Goal: Task Accomplishment & Management: Complete application form

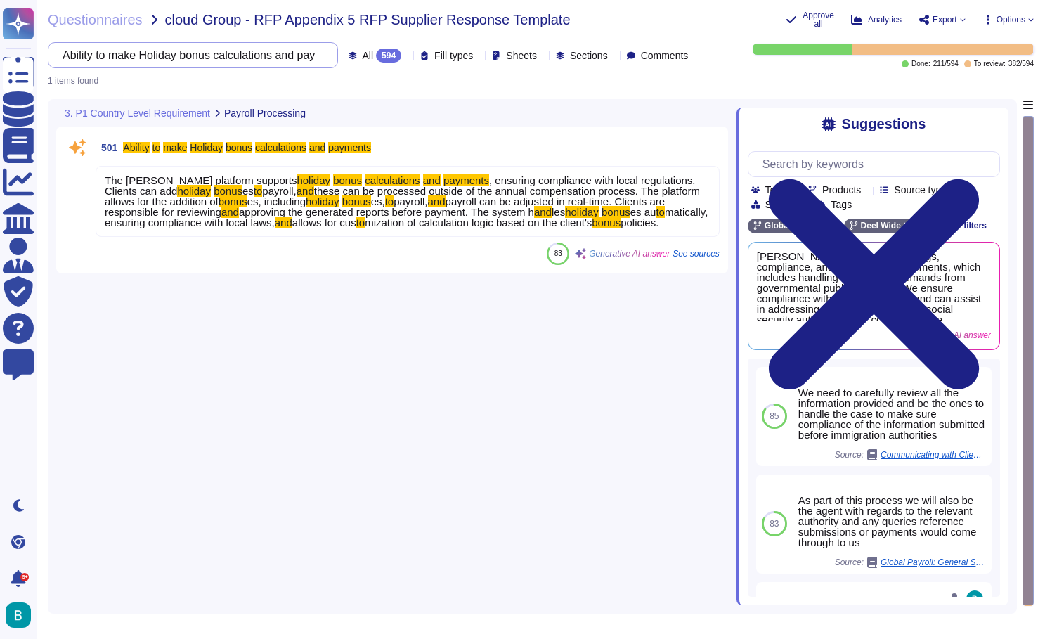
click at [225, 65] on input "Ability to make Holiday bonus calculations and payments" at bounding box center [190, 55] width 268 height 25
paste input "process Adhoc simulation payslips for potential leavers (Please advise if there…"
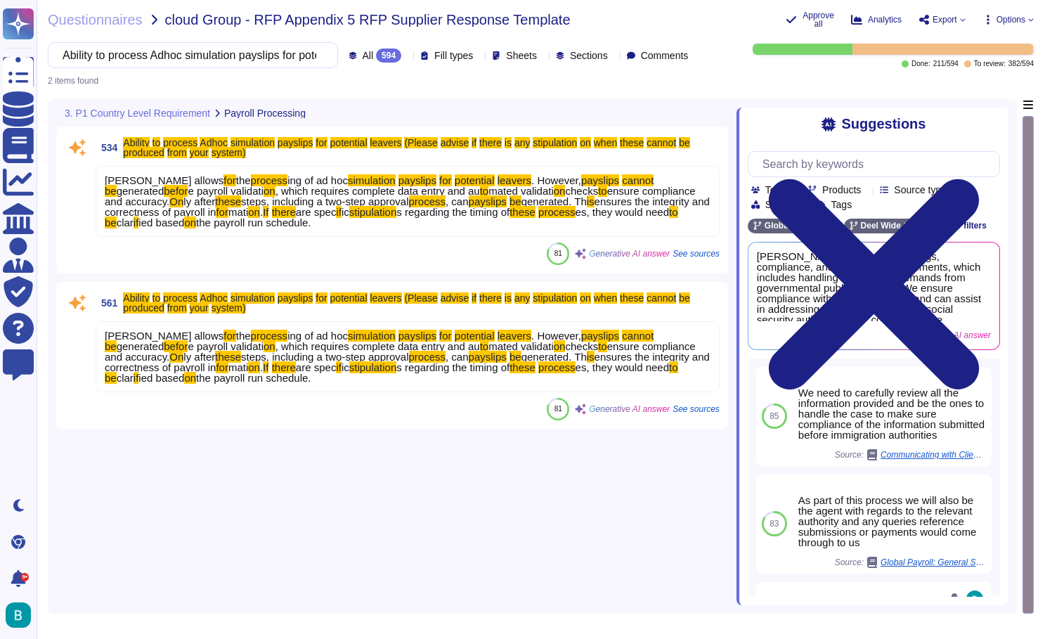
type input "Ability to process Adhoc simulation payslips for potential leavers (Please advi…"
click at [560, 203] on span "generated. Th" at bounding box center [554, 201] width 65 height 12
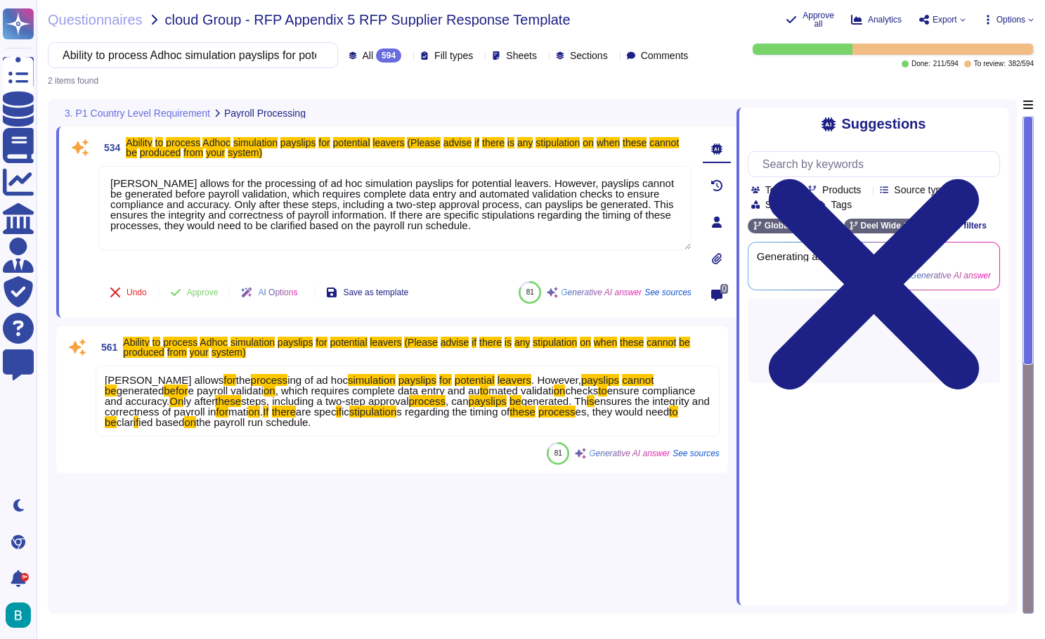
click at [560, 203] on textarea "Deel allows for the processing of ad hoc simulation payslips for potential leav…" at bounding box center [394, 208] width 593 height 84
type textarea "Deel allows for the processing of ad hoc simulation payslips for potential leav…"
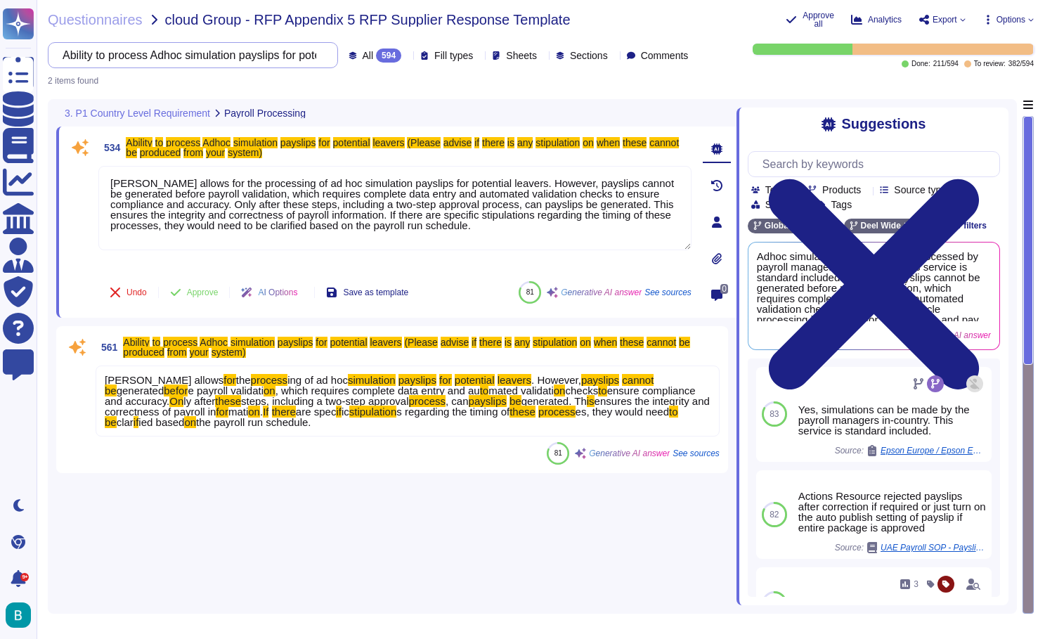
click at [198, 56] on input "Ability to process Adhoc simulation payslips for potential leavers (Please advi…" at bounding box center [190, 55] width 268 height 25
paste input "Process pensions accurately, update the online portal to AXA and complete the q…"
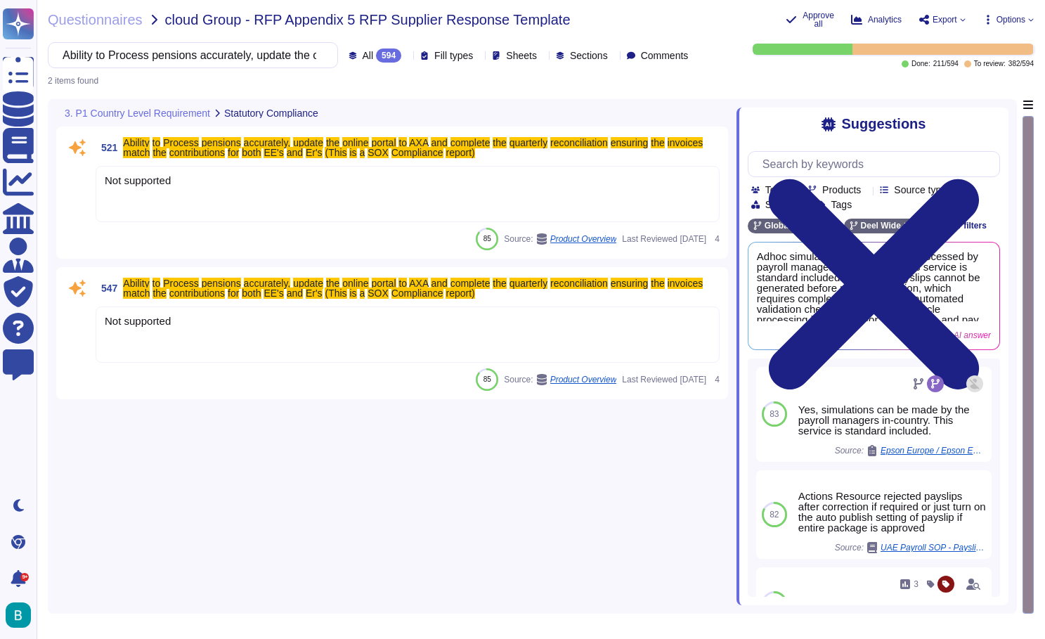
type input "Ability to Process pensions accurately, update the online portal to AXA and com…"
click at [364, 84] on div "2 items found" at bounding box center [541, 76] width 986 height 17
click at [853, 161] on input "text" at bounding box center [878, 164] width 244 height 25
paste input "Ability to Process pensions accurately, update the online portal to AXA and com…"
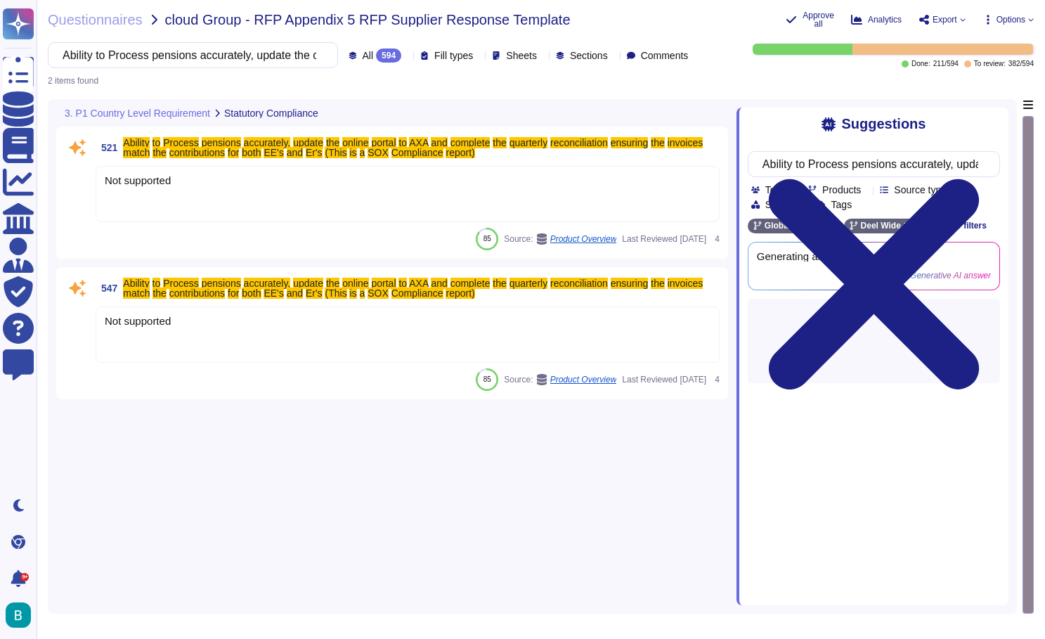
type input "Ability to Process pensions accurately, update the online portal to AXA and com…"
click at [785, 126] on div "Suggestions" at bounding box center [874, 124] width 252 height 16
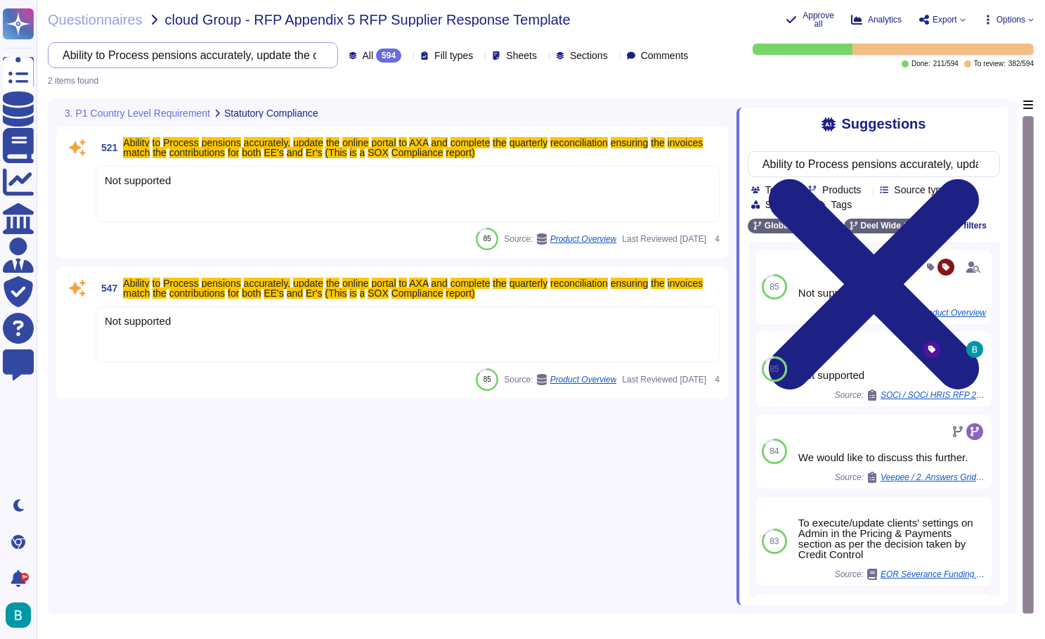
click at [223, 56] on input "Ability to Process pensions accurately, update the online portal to AXA and com…" at bounding box center [190, 55] width 268 height 25
paste input "have monthly Call with Payroll, HR and ICP in local lkanguage to discuss correc…"
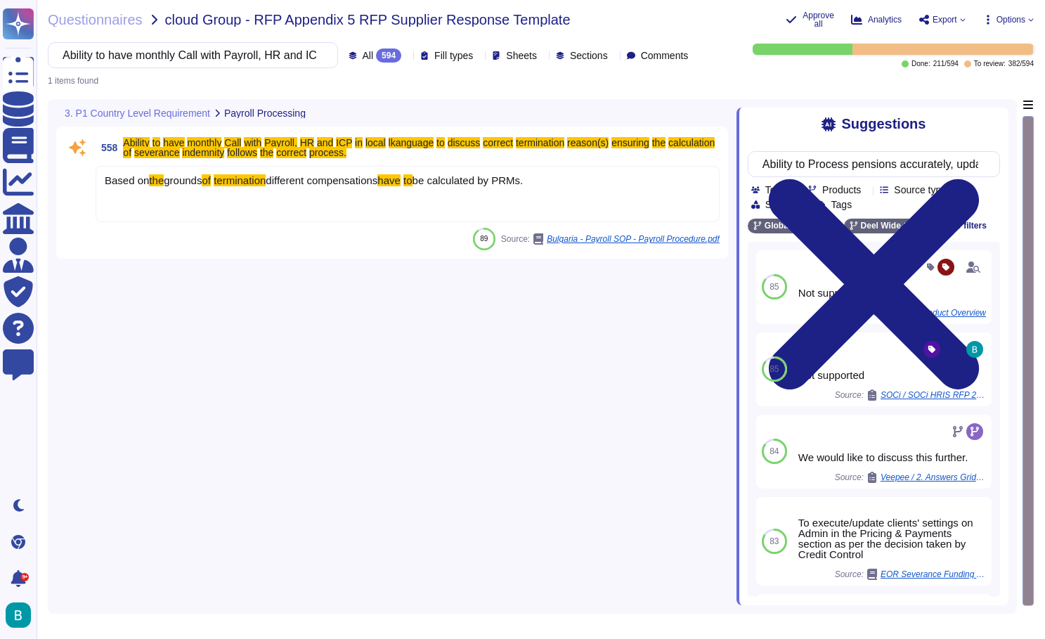
click at [446, 399] on div "558 Ability to have monthly Call with Payroll, HR and ICP in local lkanguage to…" at bounding box center [396, 352] width 681 height 506
click at [217, 62] on input "Ability to have monthly Call with Payroll, HR and ICP in local lkanguage to dis…" at bounding box center [190, 55] width 268 height 25
paste input "issue the annual tax certificate in timely manner for all employees to secure p…"
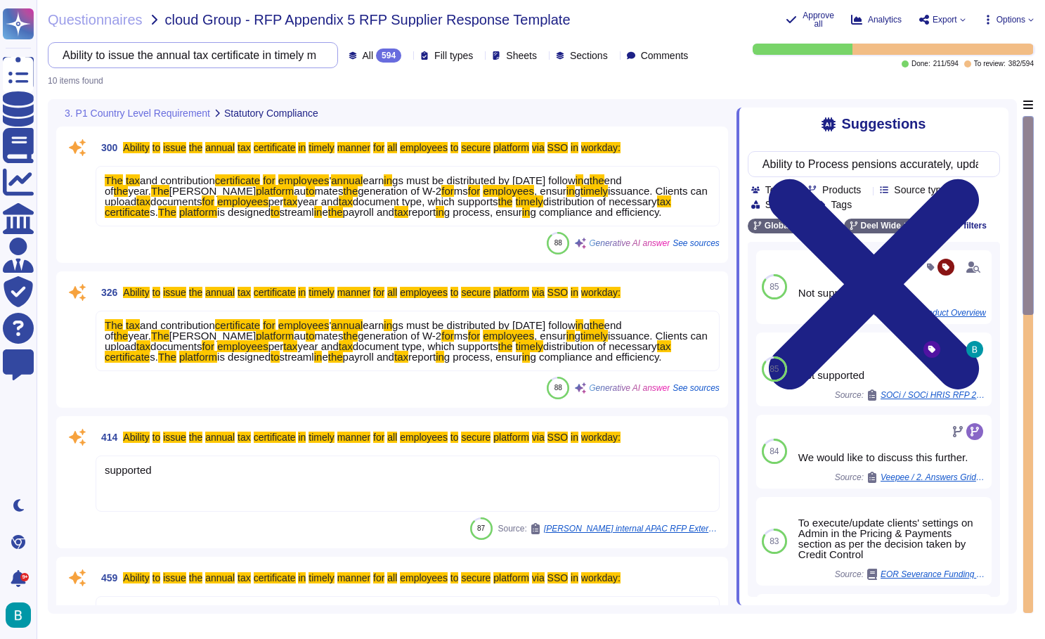
click at [245, 48] on input "Ability to issue the annual tax certificate in timely manner for all employees …" at bounding box center [190, 55] width 268 height 25
paste input "Calculate PSA Calculation and submission from Expense file provided"
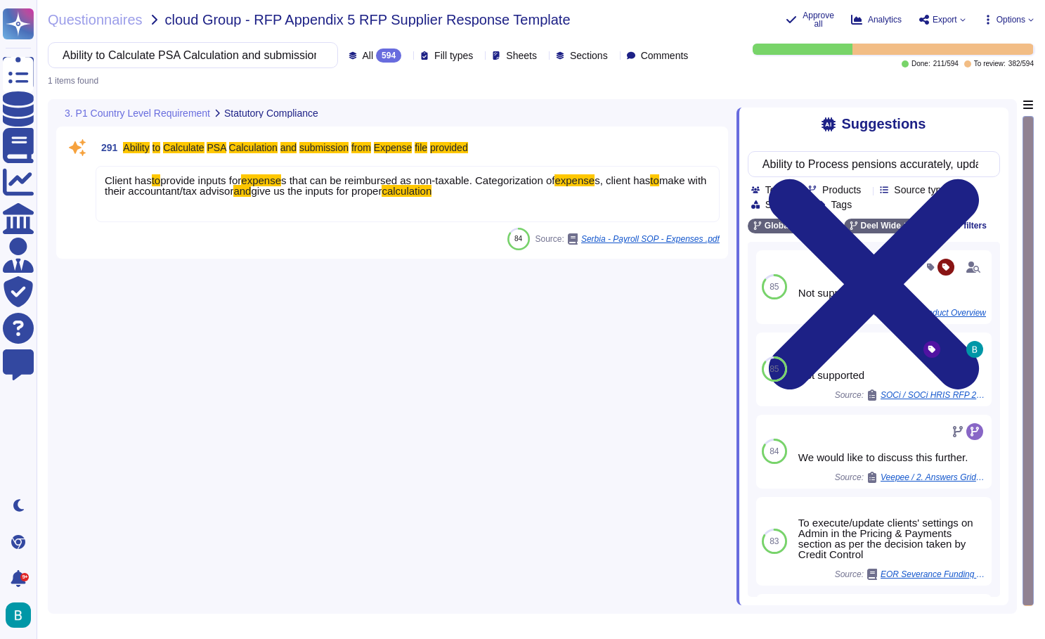
type input "Ability to Calculate PSA Calculation and submission from Expense file provided"
click at [525, 190] on div "Client has to provide inputs for expense s that can be reimbursed as non-taxabl…" at bounding box center [408, 194] width 624 height 56
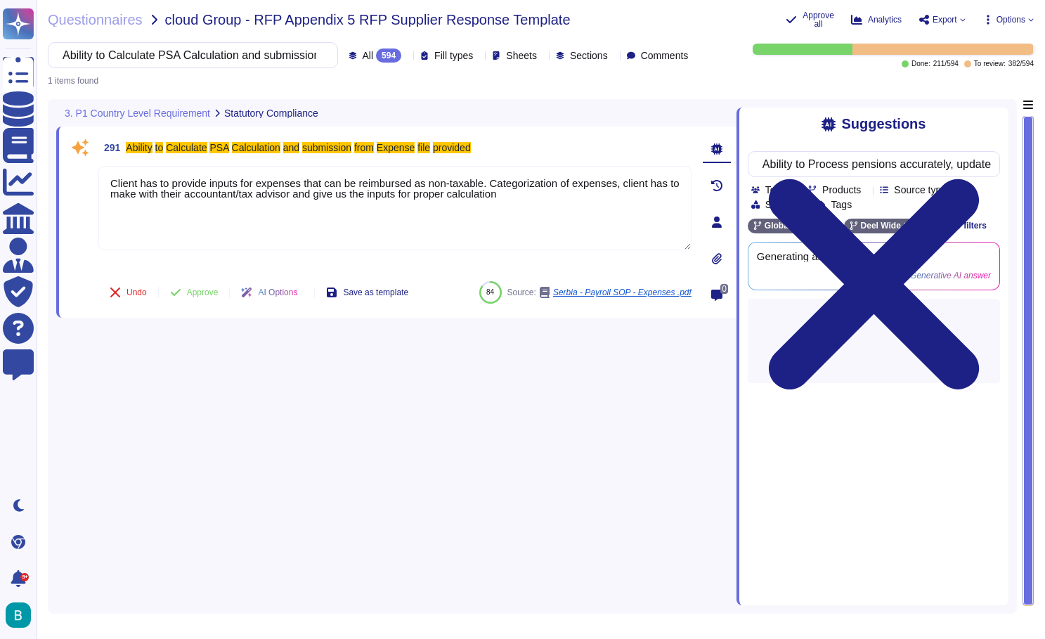
type textarea "Client has to provide inputs for expenses that can be reimbursed as non-taxable…"
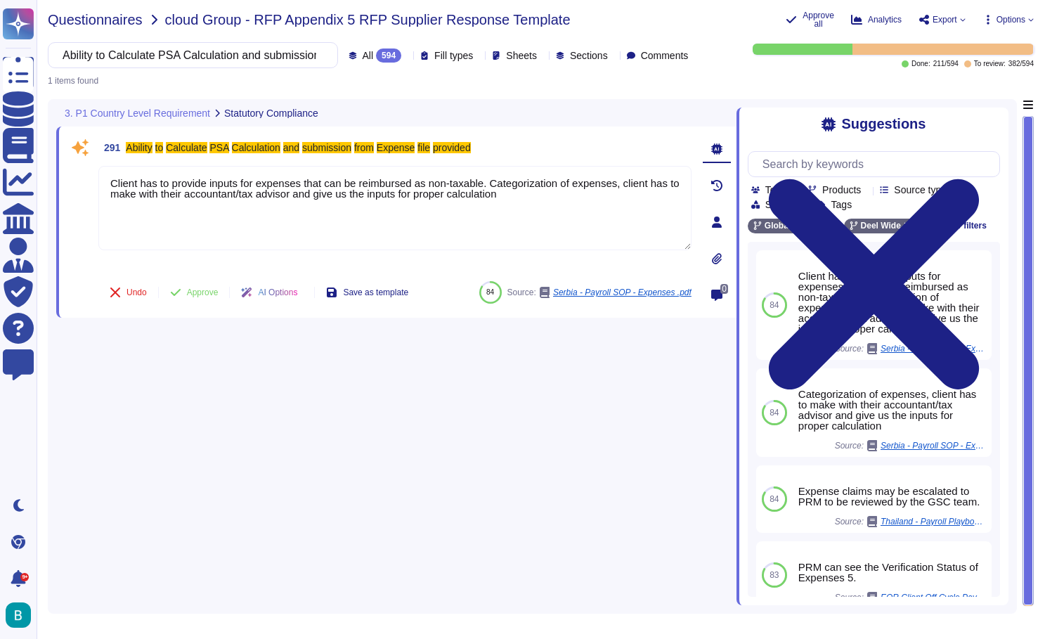
click at [135, 20] on span "Questionnaires" at bounding box center [95, 20] width 95 height 14
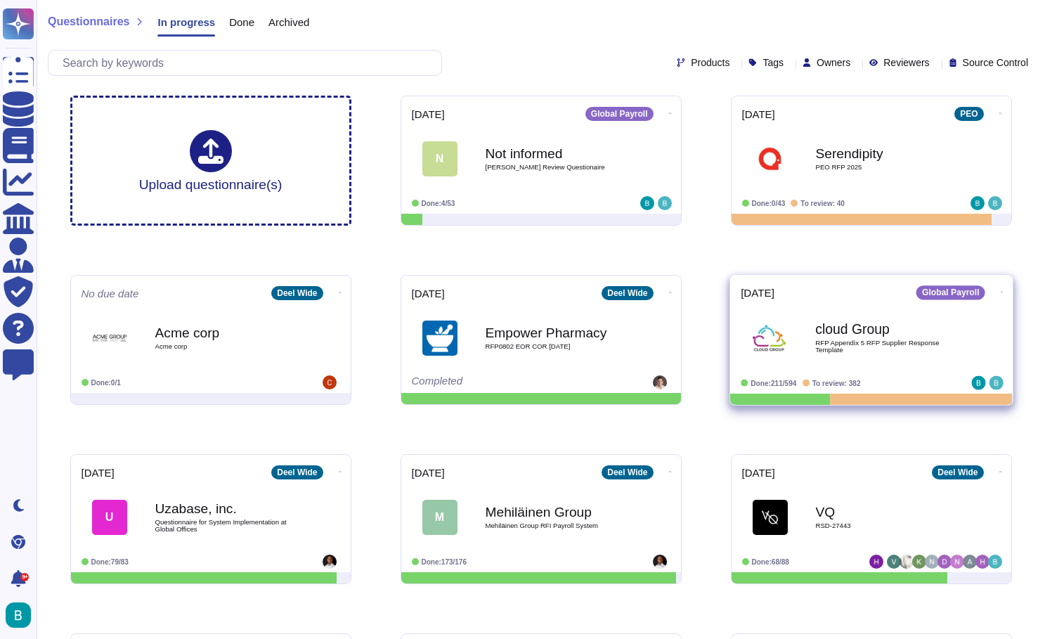
click at [1000, 292] on icon at bounding box center [1001, 292] width 3 height 1
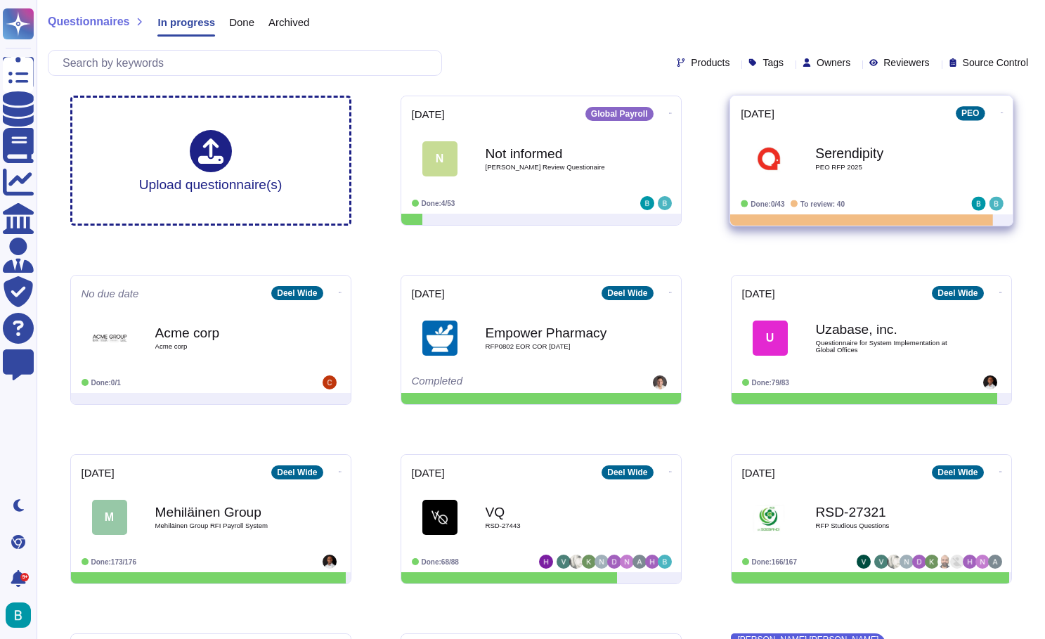
click at [840, 126] on div "Serendipity PEO RFP 2025" at bounding box center [872, 158] width 262 height 71
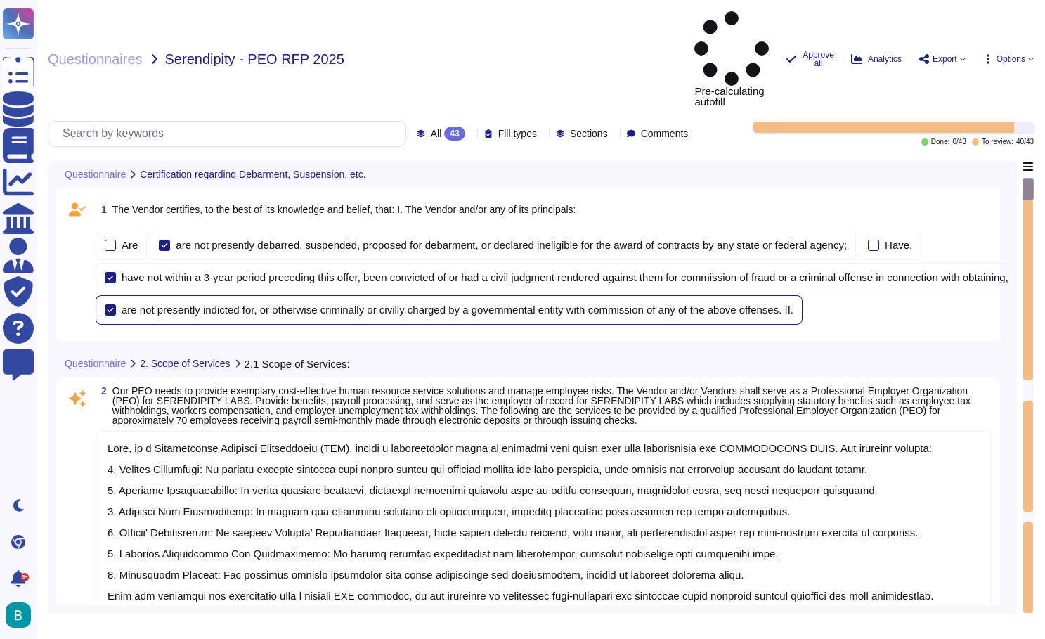
type textarea "Deel, as a Professional Employer Organization (PEO), offers a comprehensive sui…"
type textarea "1. Personnel Consultation and Assistance: Deel provides comprehensive HR servic…"
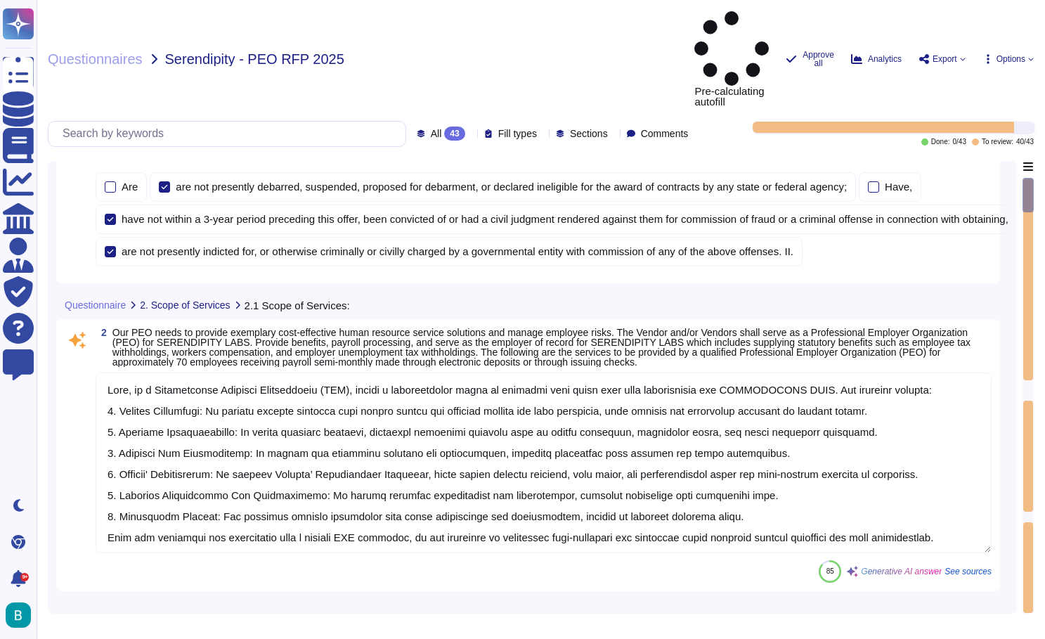
scroll to position [130, 0]
type textarea "Yes"
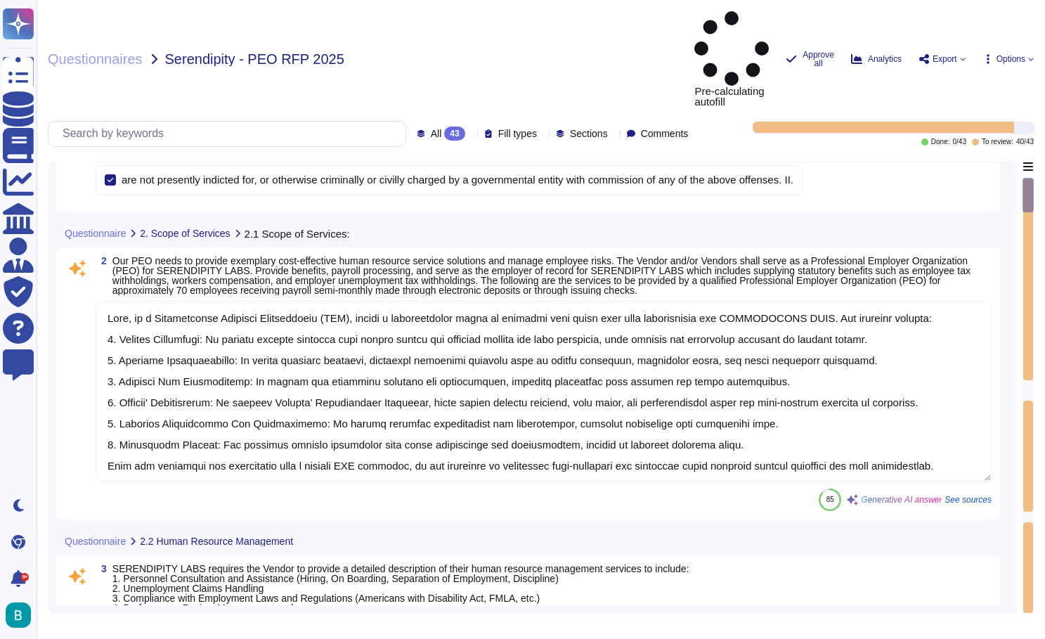
scroll to position [1, 0]
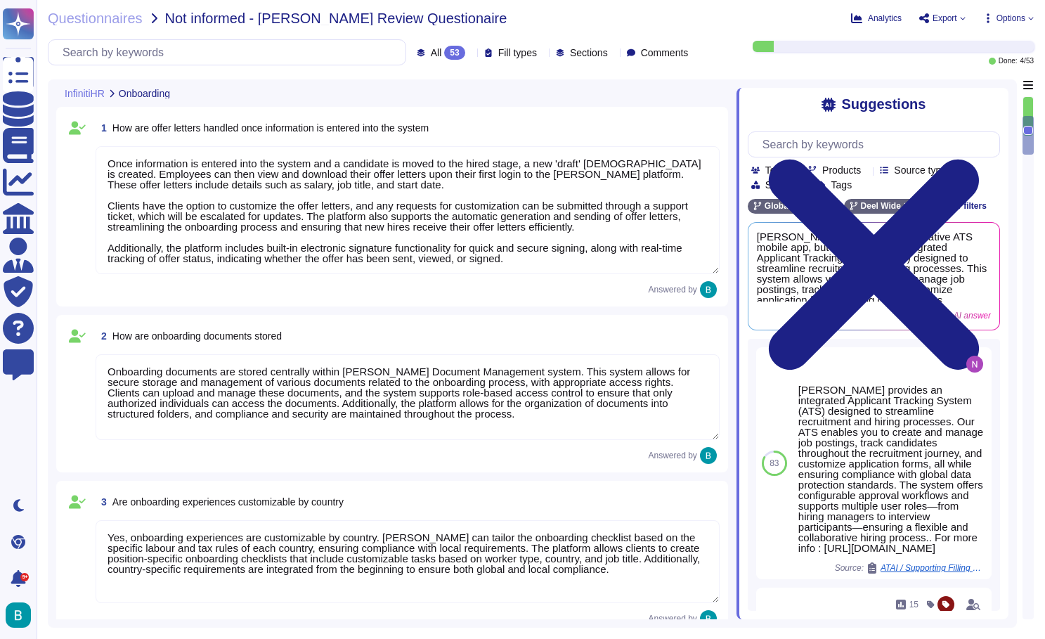
type textarea "Once information is entered into the system and a candidate is moved to the hir…"
type textarea "Onboarding documents are stored centrally within [PERSON_NAME] Document Managem…"
type textarea "Yes, onboarding experiences are customizable by country. [PERSON_NAME] can tail…"
type textarea "[PERSON_NAME] provides an integrated Applicant Tracking System (ATS) designed t…"
